Goal: Information Seeking & Learning: Compare options

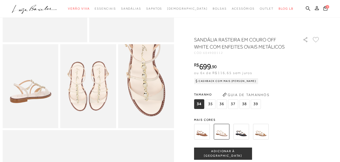
scroll to position [114, 0]
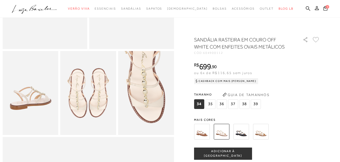
click at [241, 130] on img at bounding box center [242, 131] width 16 height 16
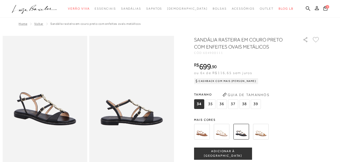
click at [205, 133] on img at bounding box center [202, 131] width 16 height 16
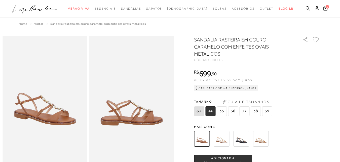
click at [221, 132] on img at bounding box center [222, 139] width 16 height 16
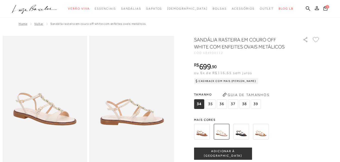
click at [264, 133] on img at bounding box center [261, 131] width 16 height 16
